Goal: Transaction & Acquisition: Purchase product/service

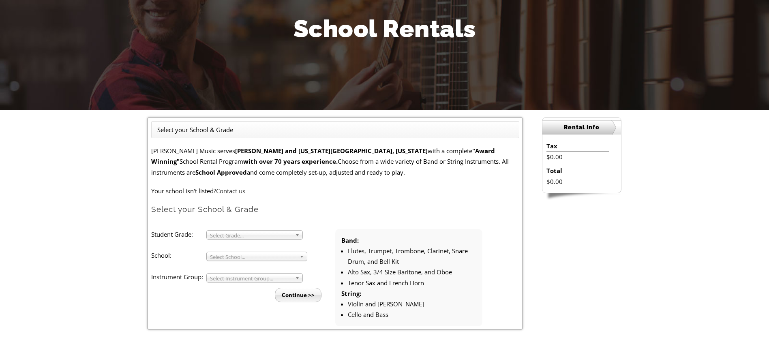
scroll to position [122, 0]
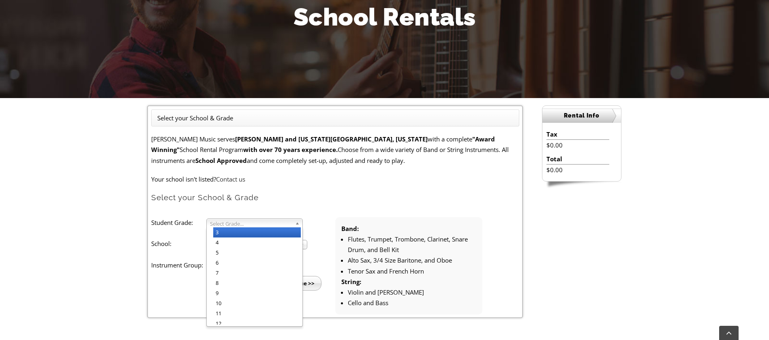
click at [266, 223] on span "Select Grade..." at bounding box center [251, 224] width 82 height 10
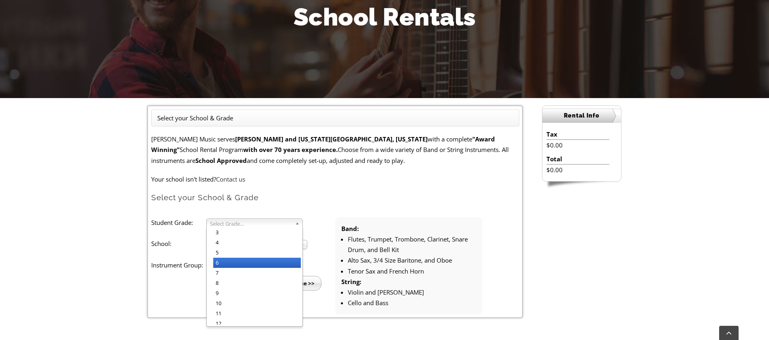
click at [234, 259] on li "6" at bounding box center [257, 263] width 88 height 10
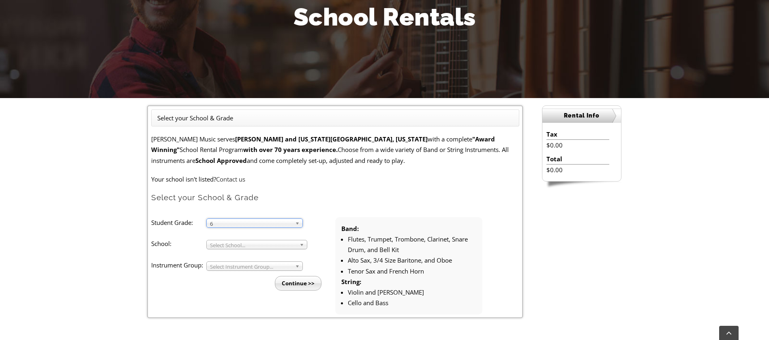
click at [236, 244] on span "Select School..." at bounding box center [253, 245] width 86 height 10
type input "Sanf"
click at [237, 278] on li "Sanf ord School" at bounding box center [259, 278] width 92 height 10
click at [231, 266] on span "Select Instrument Group..." at bounding box center [251, 267] width 82 height 10
click at [236, 282] on li "Strings" at bounding box center [257, 285] width 88 height 10
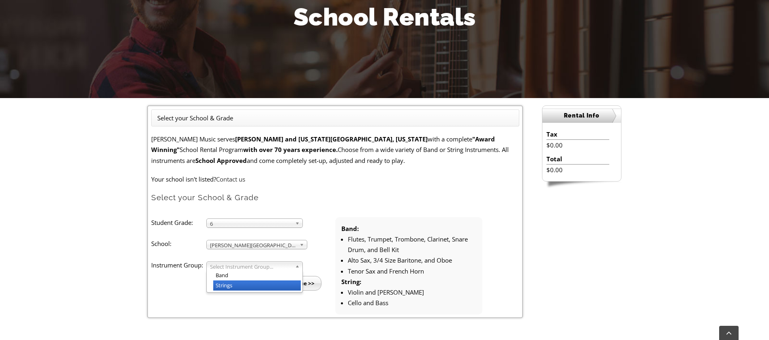
click at [236, 282] on li "Continue >>" at bounding box center [246, 281] width 177 height 20
click at [241, 264] on span "Strings" at bounding box center [251, 267] width 82 height 10
click at [283, 289] on li "Strings" at bounding box center [257, 285] width 88 height 10
click at [302, 280] on input "Continue >>" at bounding box center [298, 283] width 47 height 15
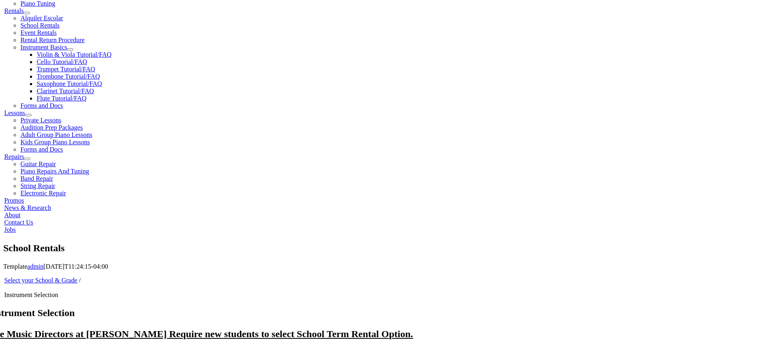
scroll to position [304, 0]
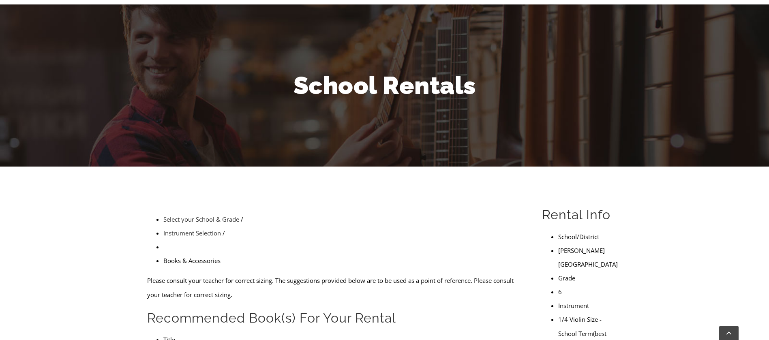
scroll to position [182, 0]
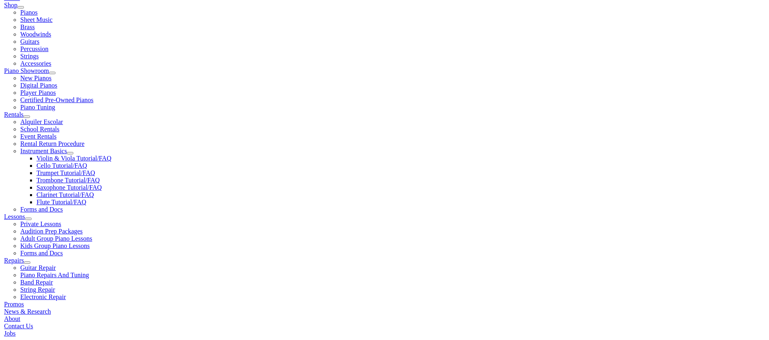
type input "1"
type input "Justin"
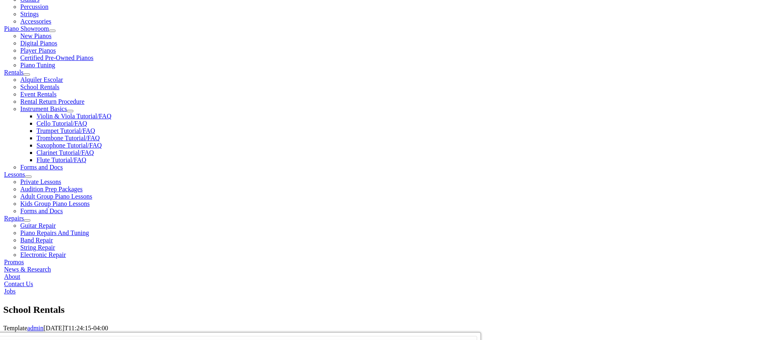
scroll to position [243, 0]
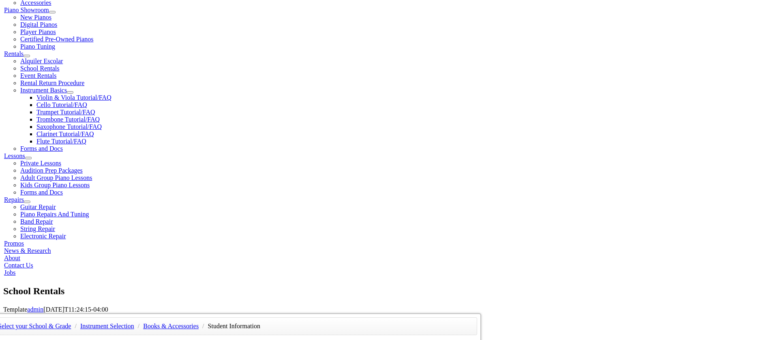
type input "Liu"
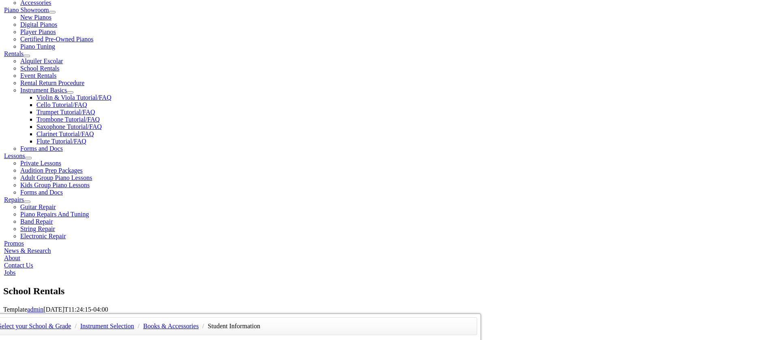
type input "TalosTech"
type input "3023329236"
type input "12/09/1974"
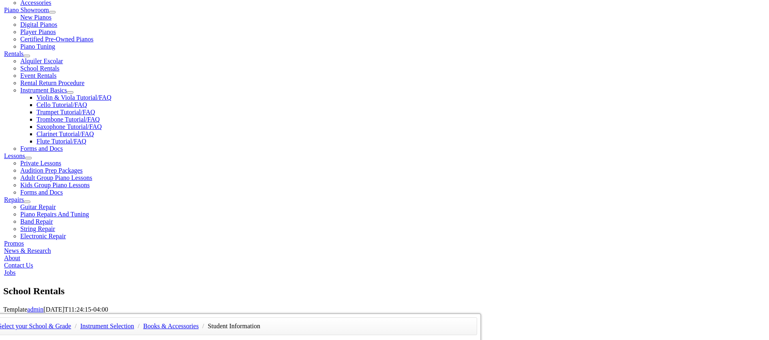
type input "1763615"
type input "Jie Chen"
type input "3029320812"
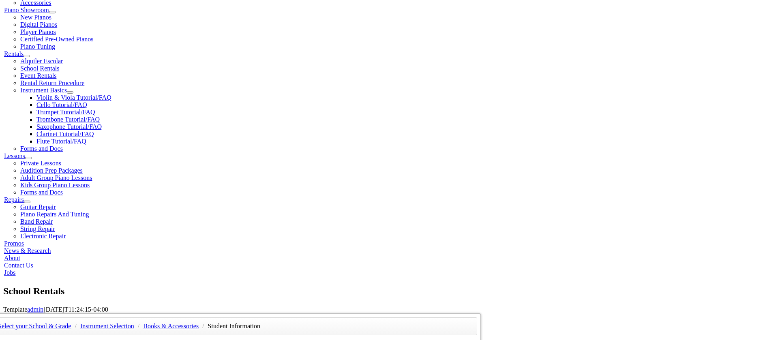
type input "CapitalOne"
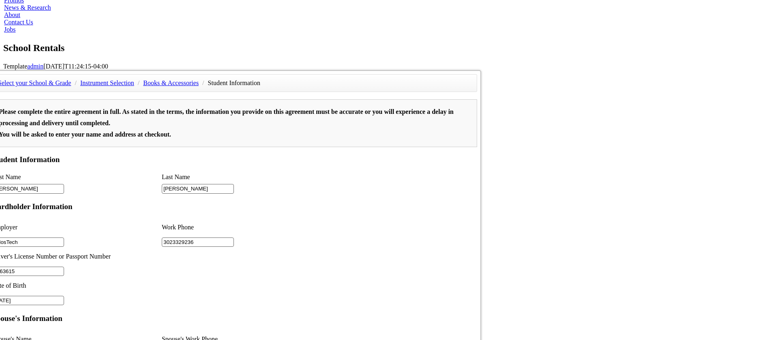
type input "2"
type input "CapitalOne"
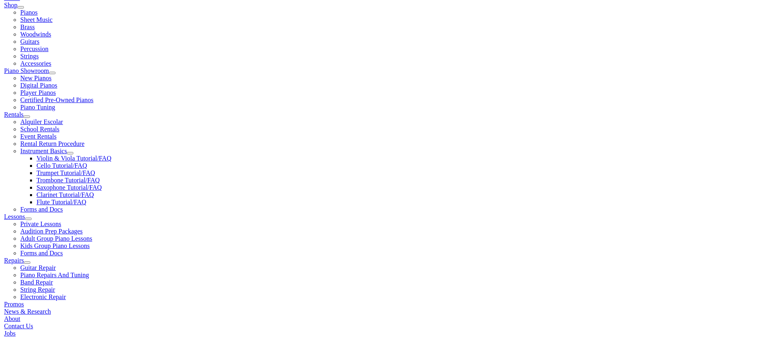
scroll to position [243, 0]
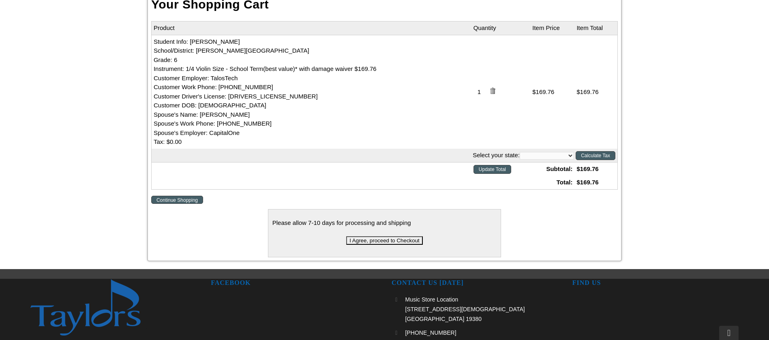
click at [395, 244] on input "I Agree, proceed to Checkout" at bounding box center [384, 240] width 77 height 9
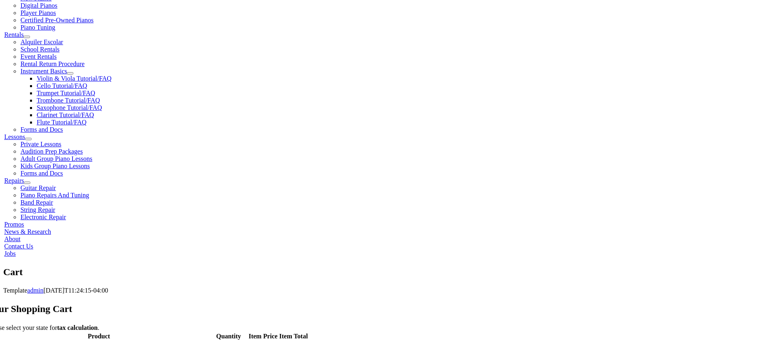
scroll to position [243, 0]
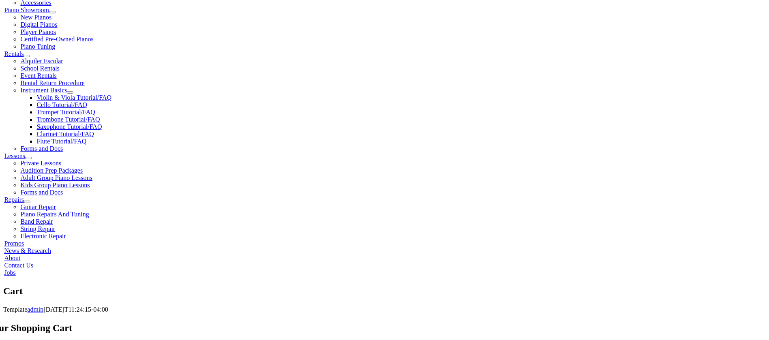
select select "DE"
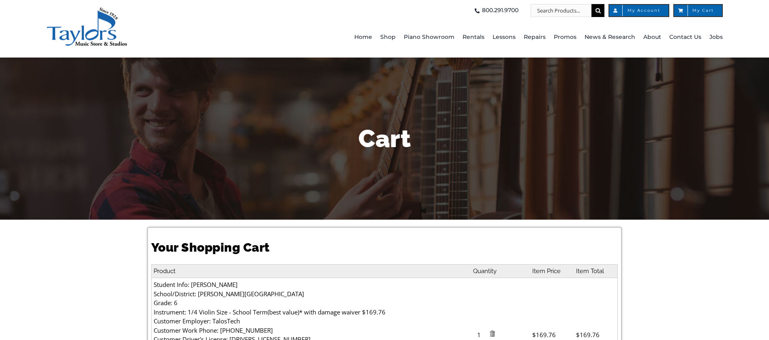
select select "DE"
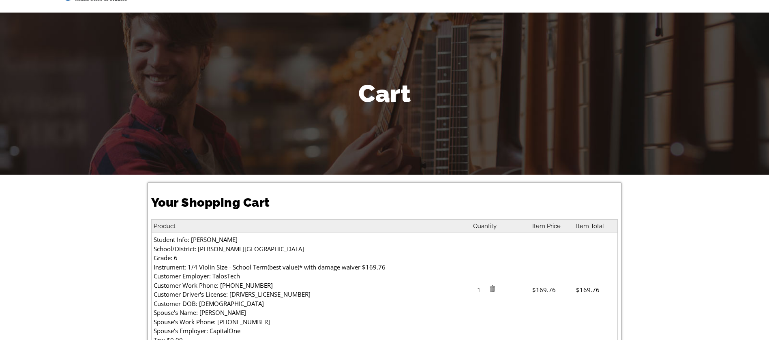
scroll to position [243, 0]
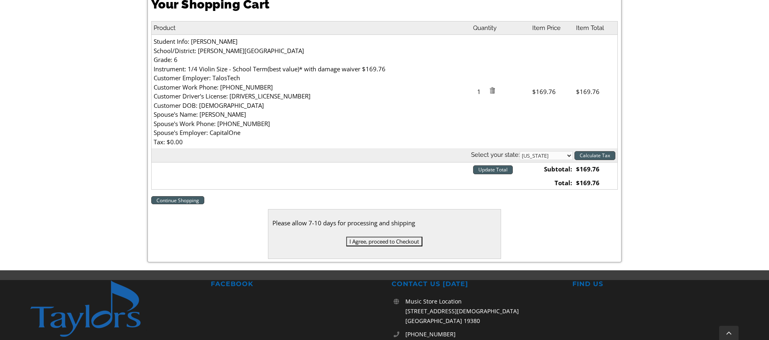
click at [385, 243] on input "I Agree, proceed to Checkout" at bounding box center [384, 242] width 76 height 10
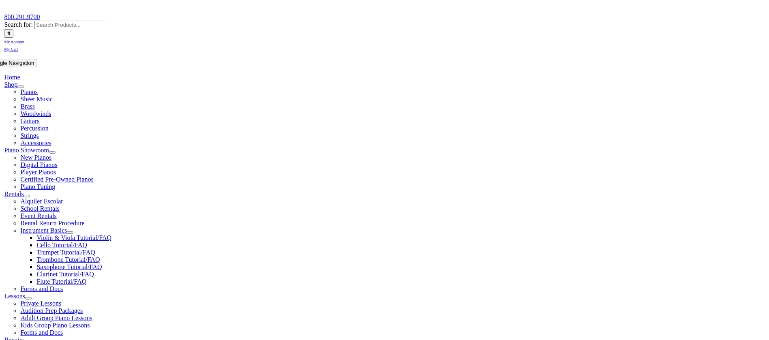
scroll to position [122, 0]
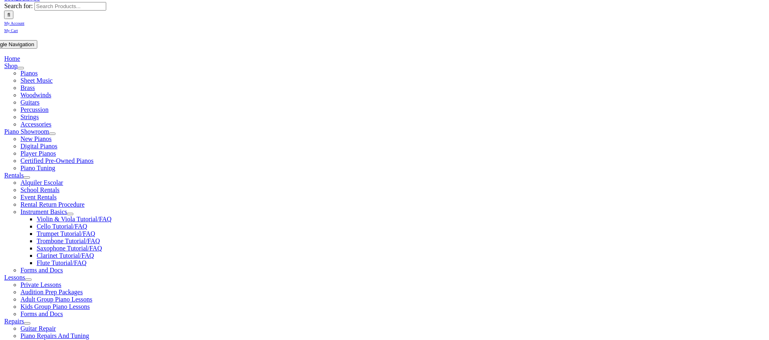
type input "[EMAIL_ADDRESS][DOMAIN_NAME]"
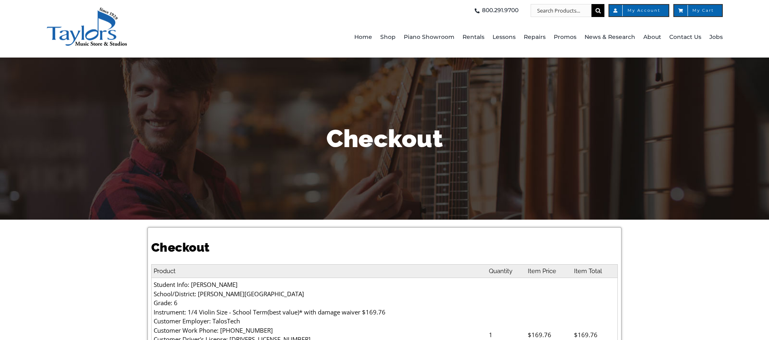
select select
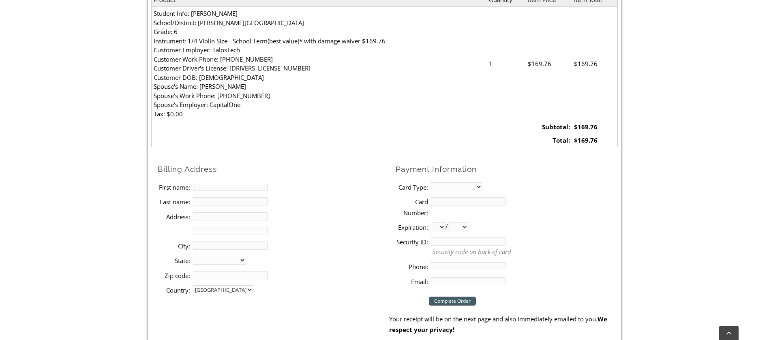
scroll to position [304, 0]
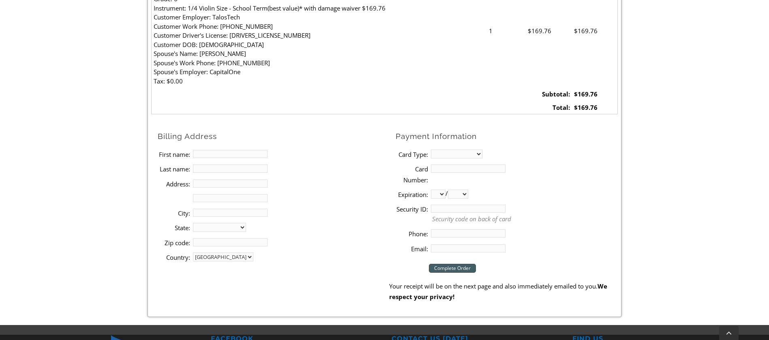
click at [246, 163] on li "Last name:" at bounding box center [273, 168] width 231 height 15
click at [241, 156] on input "First name:" at bounding box center [230, 154] width 75 height 8
type input "Hansan"
type input "[PERSON_NAME]"
type input "[STREET_ADDRESS]"
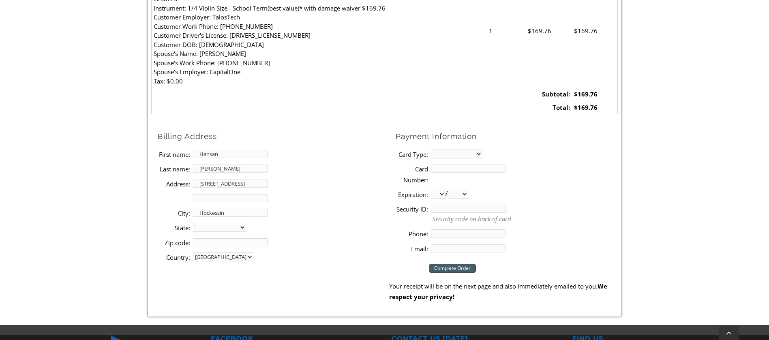
type input "Hockessin"
select select "DE"
type input "19707"
click at [482, 154] on select "MasterCard Visa American Express Discover" at bounding box center [456, 154] width 51 height 9
select select "visa"
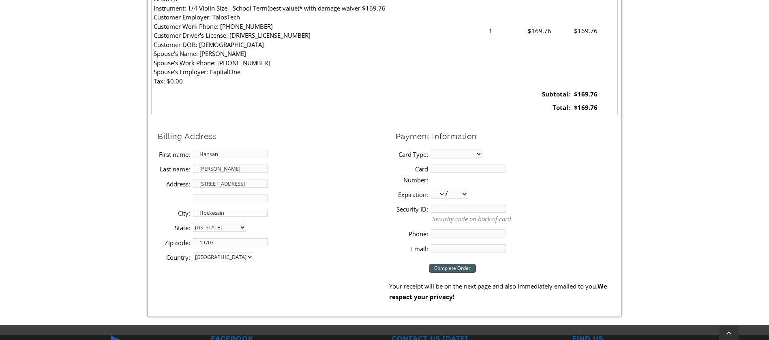
click at [431, 150] on select "MasterCard Visa American Express Discover" at bounding box center [456, 154] width 51 height 9
click at [471, 173] on li "Card Number:" at bounding box center [507, 174] width 222 height 26
click at [462, 170] on input "Card Number:" at bounding box center [468, 169] width 75 height 8
type input "[CREDIT_CARD_NUMBER]"
click at [443, 197] on select "01 02 03 04 05 06 07 08 09 10 11 12" at bounding box center [438, 194] width 15 height 9
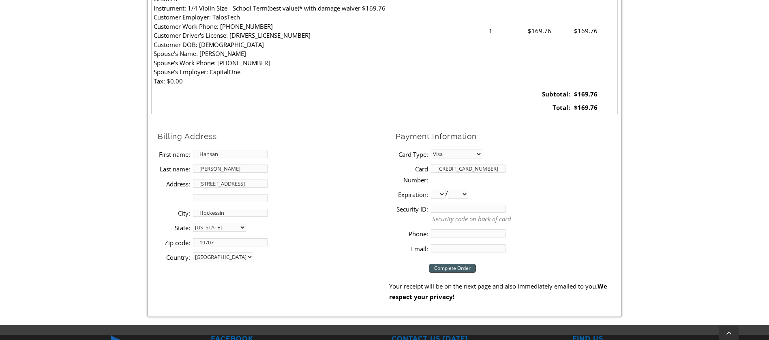
click at [443, 197] on select "01 02 03 04 05 06 07 08 09 10 11 12" at bounding box center [438, 194] width 15 height 9
select select "04"
click at [431, 190] on select "01 02 03 04 05 06 07 08 09 10 11 12" at bounding box center [438, 194] width 15 height 9
click at [434, 62] on td "Student Info: [PERSON_NAME] School/District: [PERSON_NAME][GEOGRAPHIC_DATA] Gra…" at bounding box center [318, 31] width 335 height 114
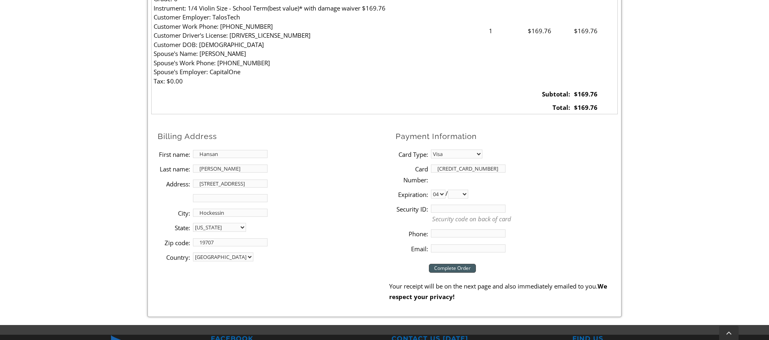
click at [468, 194] on select "2025 2026 2027 2028 2029 2030 2031 2032 2033 2034 2035 2036 2037" at bounding box center [458, 194] width 20 height 9
click at [468, 195] on select "2025 2026 2027 2028 2029 2030 2031 2032 2033 2034 2035 2036 2037" at bounding box center [458, 194] width 20 height 9
select select "2030"
click at [454, 190] on select "2025 2026 2027 2028 2029 2030 2031 2032 2033 2034 2035 2036 2037" at bounding box center [458, 194] width 20 height 9
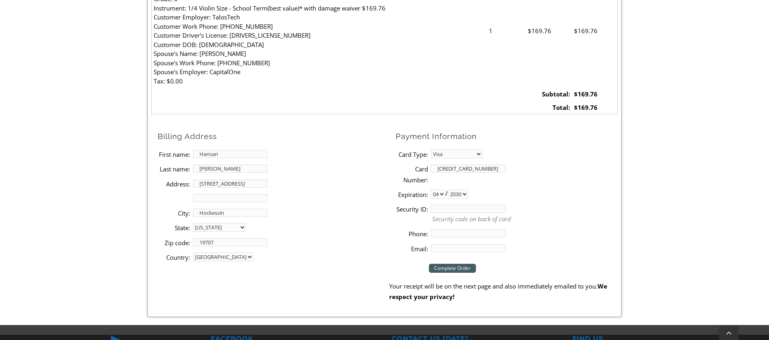
click at [468, 211] on input "Security ID:" at bounding box center [468, 209] width 75 height 8
type input "485"
click at [470, 231] on input "Phone:" at bounding box center [468, 233] width 75 height 8
type input "3023329236"
click at [469, 252] on input "Email:" at bounding box center [468, 248] width 75 height 8
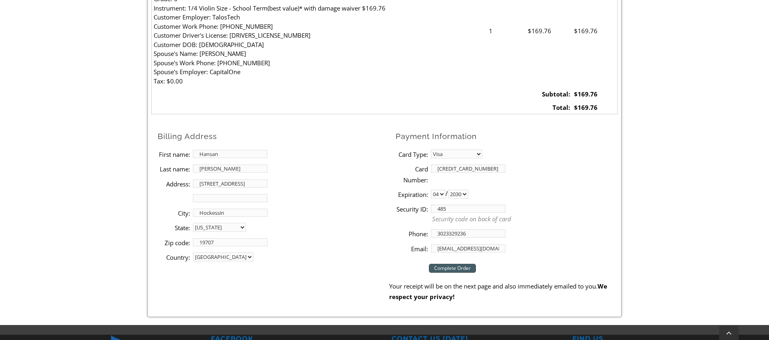
type input "[EMAIL_ADDRESS][DOMAIN_NAME]"
click at [453, 270] on input "Complete Order" at bounding box center [452, 268] width 47 height 9
